Goal: Task Accomplishment & Management: Manage account settings

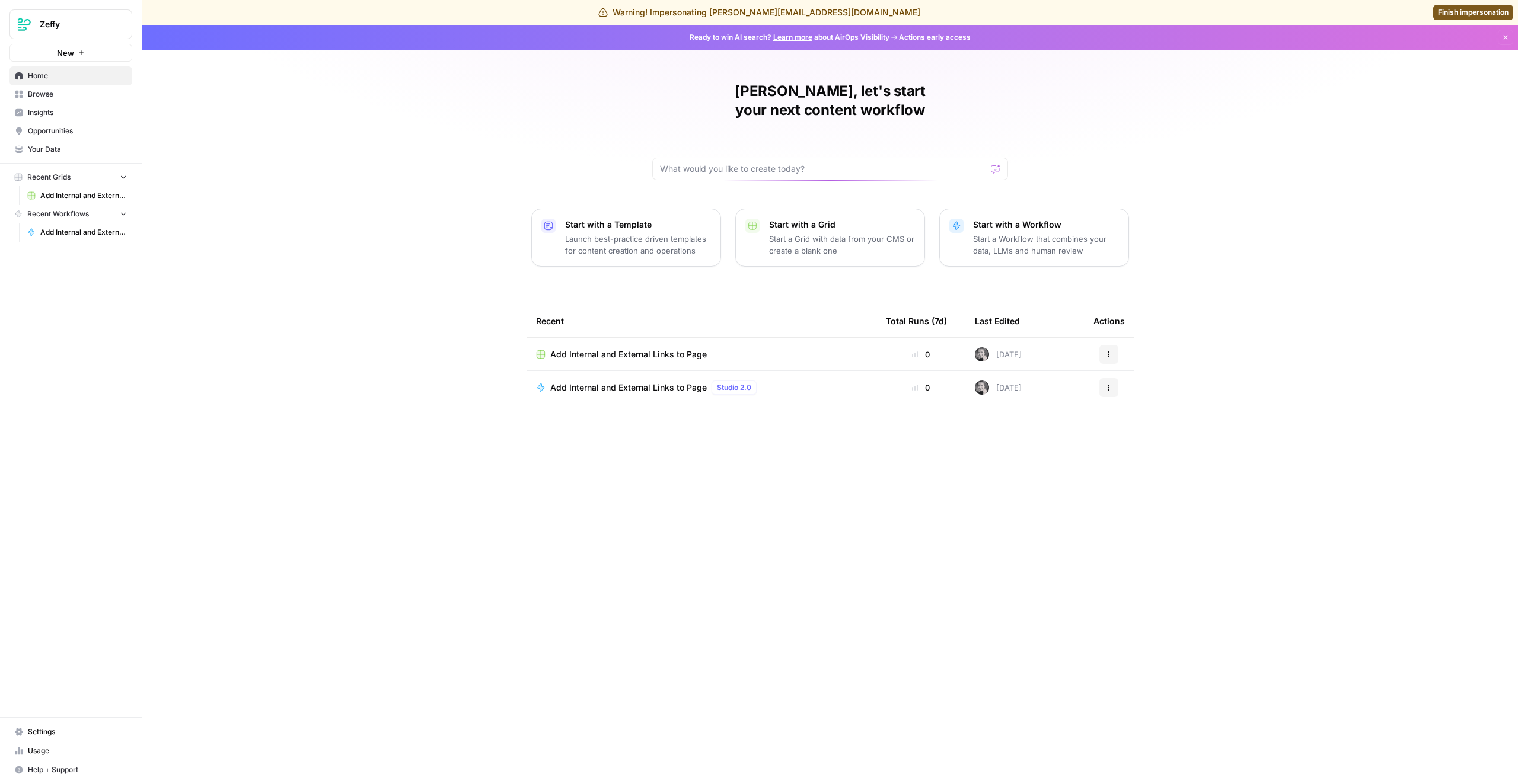
click at [72, 734] on span "Settings" at bounding box center [78, 732] width 99 height 11
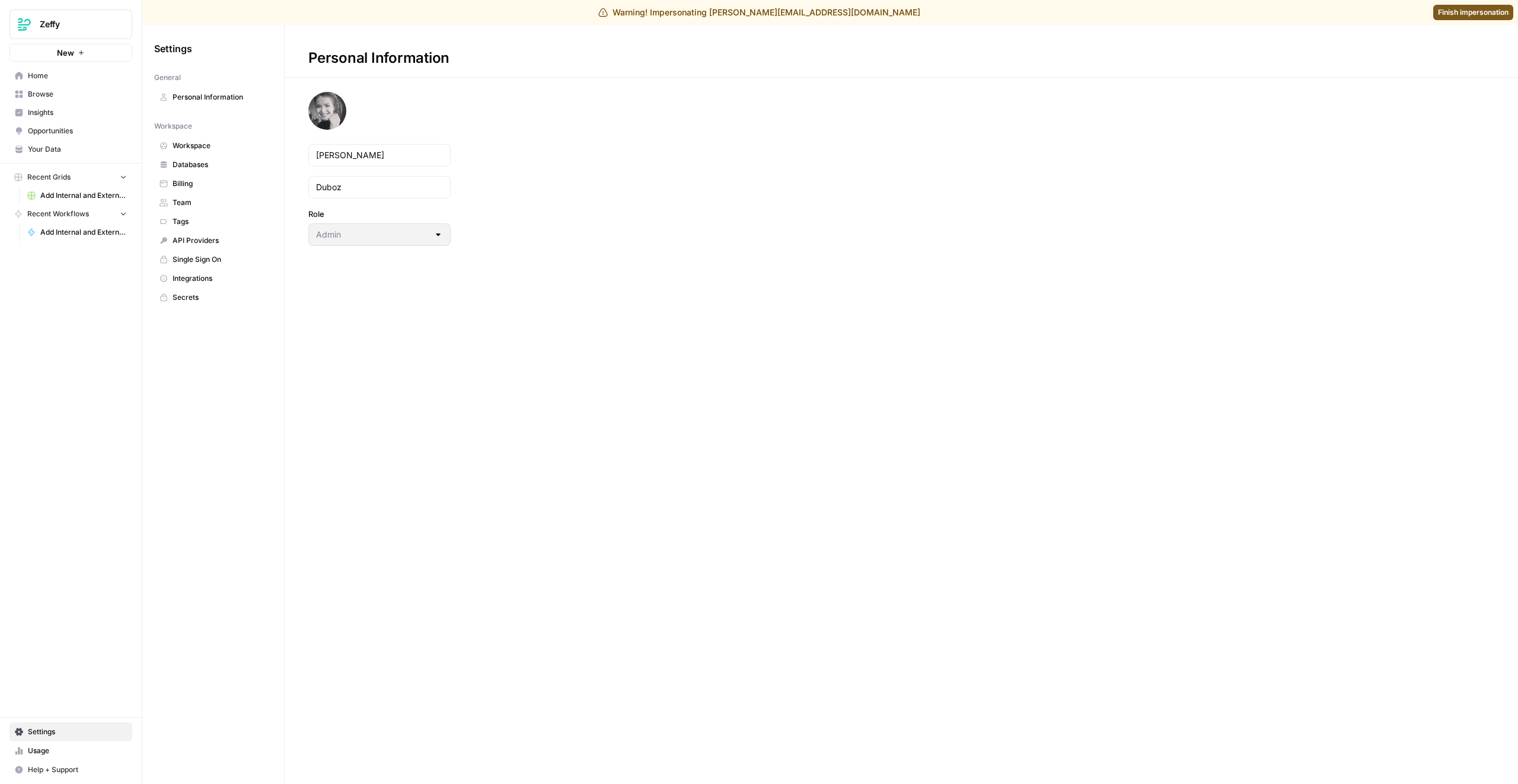
click at [205, 201] on span "Team" at bounding box center [220, 203] width 94 height 11
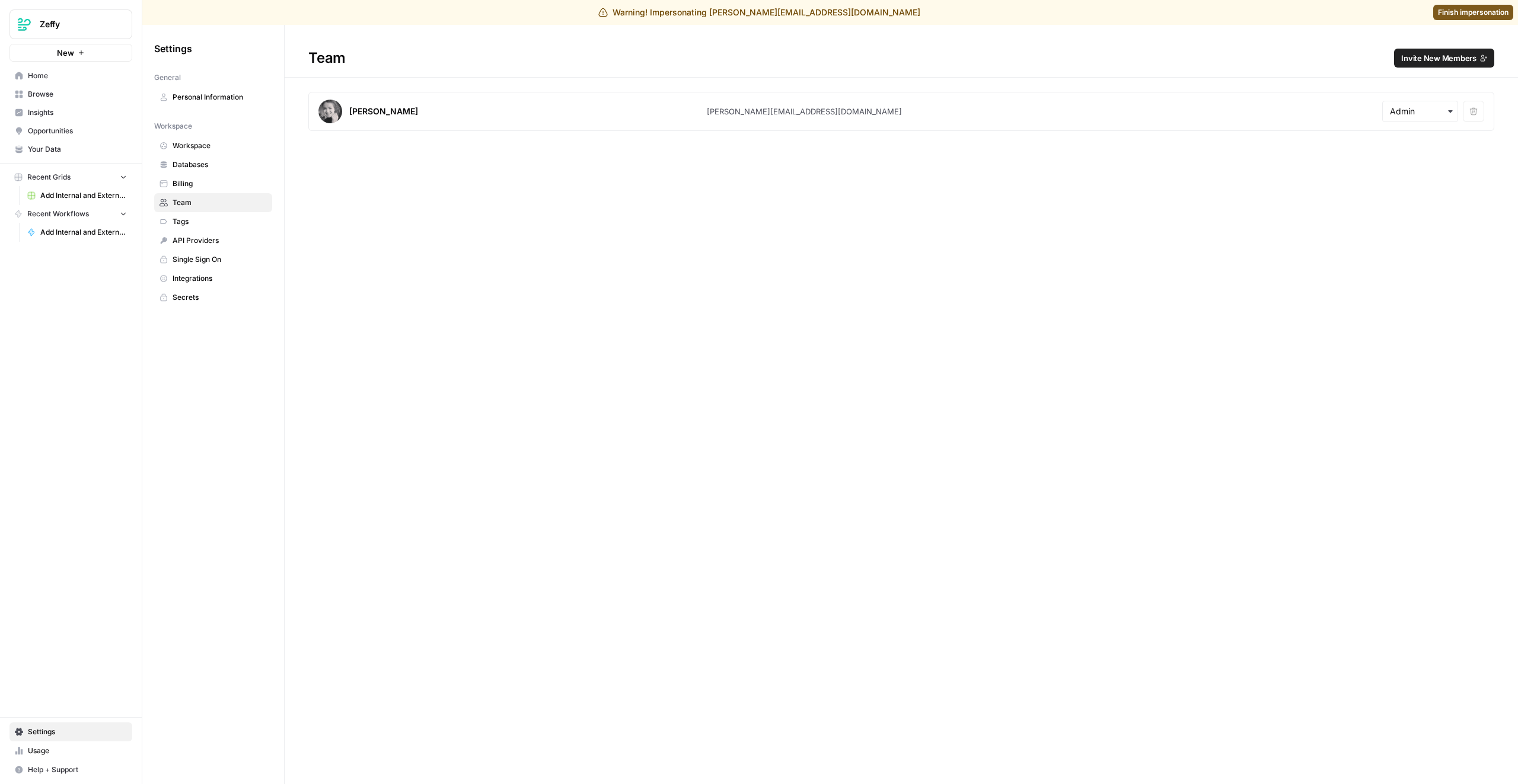
click at [1407, 62] on span "Invite New Members" at bounding box center [1439, 58] width 76 height 12
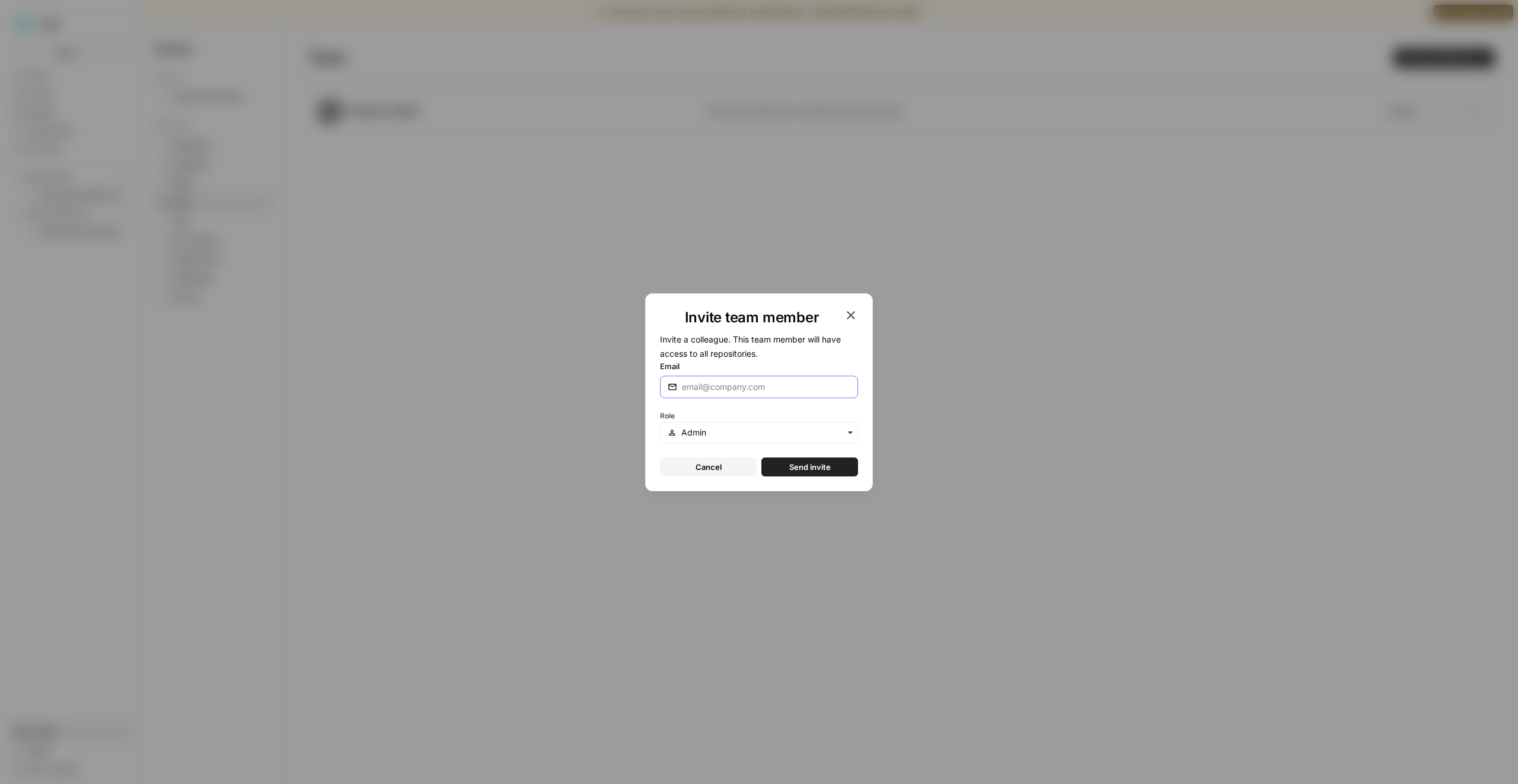
click at [692, 385] on input "Email" at bounding box center [766, 387] width 169 height 12
type input "[EMAIL_ADDRESS][DOMAIN_NAME]"
click at [826, 459] on button "Send invite" at bounding box center [810, 467] width 96 height 19
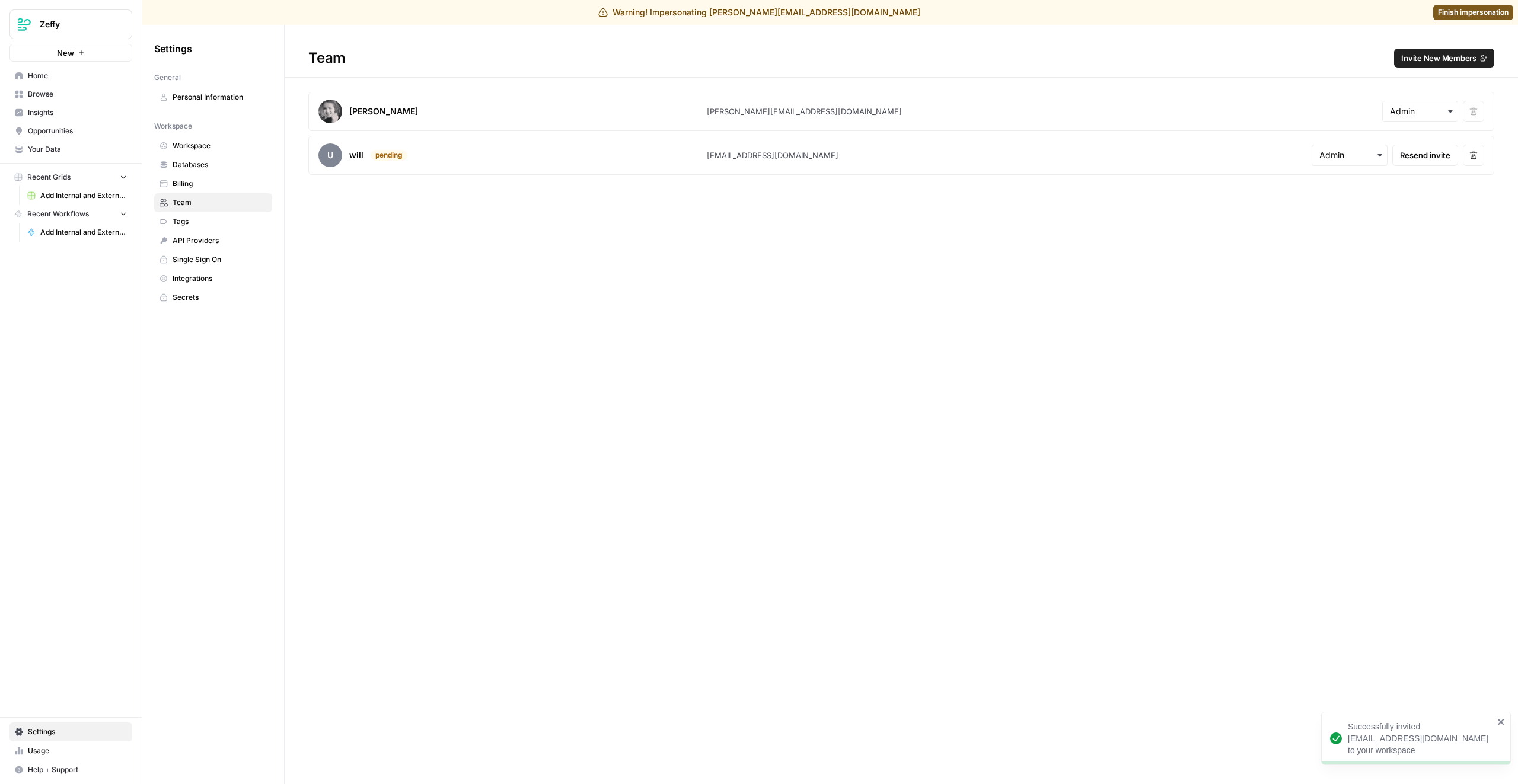
click at [1464, 11] on span "Finish impersonation" at bounding box center [1472, 13] width 70 height 11
